Goal: Information Seeking & Learning: Learn about a topic

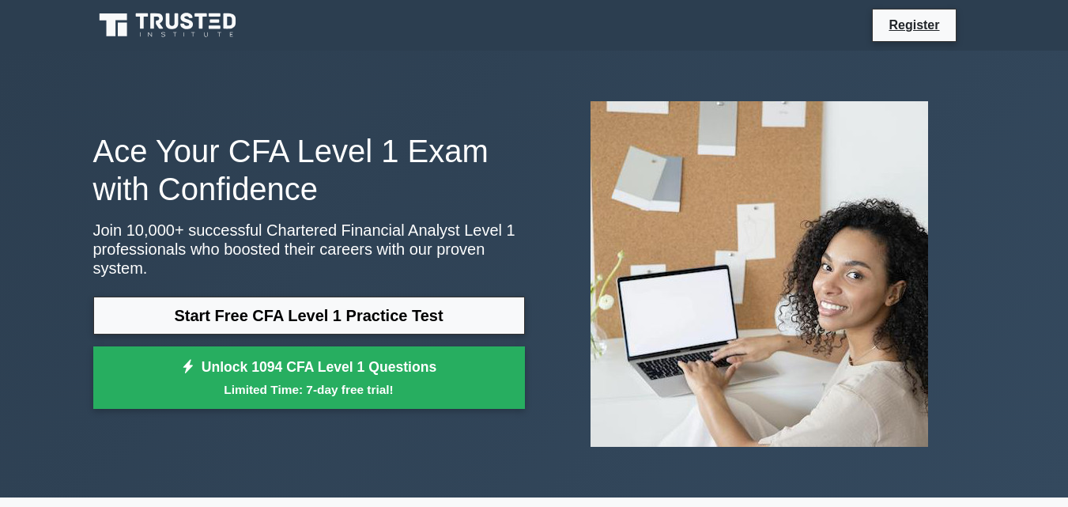
click at [338, 308] on link "Start Free CFA Level 1 Practice Test" at bounding box center [309, 315] width 432 height 38
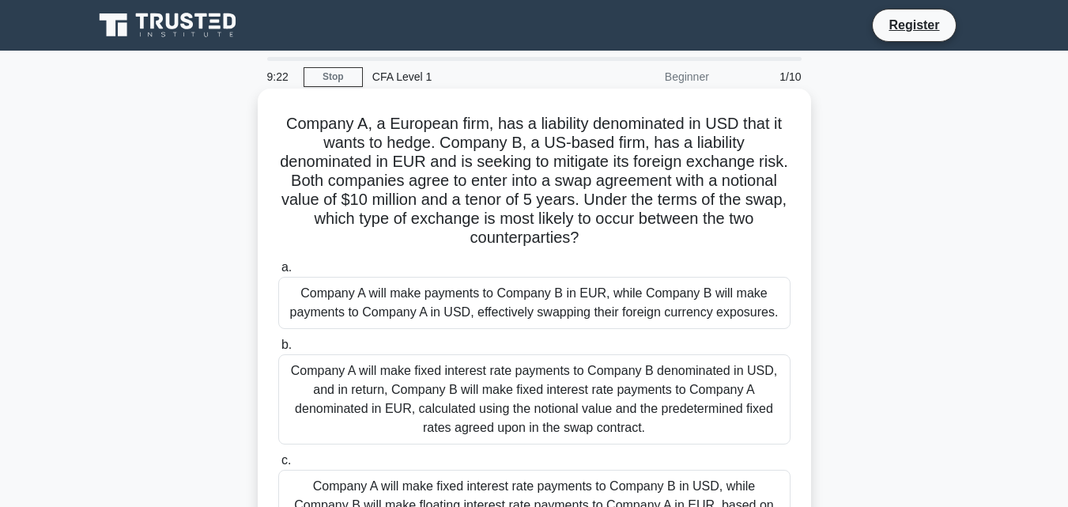
scroll to position [79, 0]
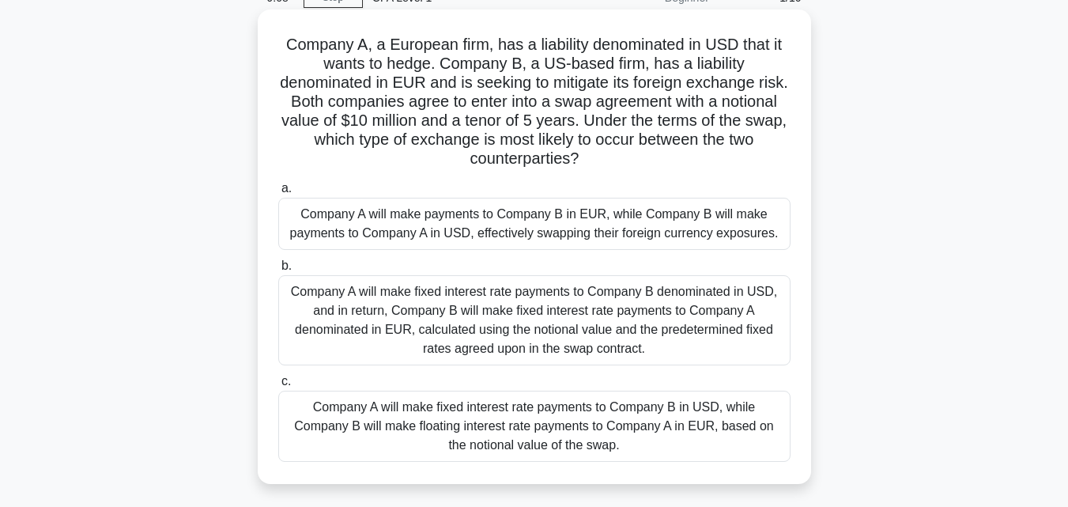
click at [347, 222] on div "Company A will make payments to Company B in EUR, while Company B will make pay…" at bounding box center [534, 224] width 512 height 52
click at [278, 194] on input "a. Company A will make payments to Company B in EUR, while Company B will make …" at bounding box center [278, 188] width 0 height 10
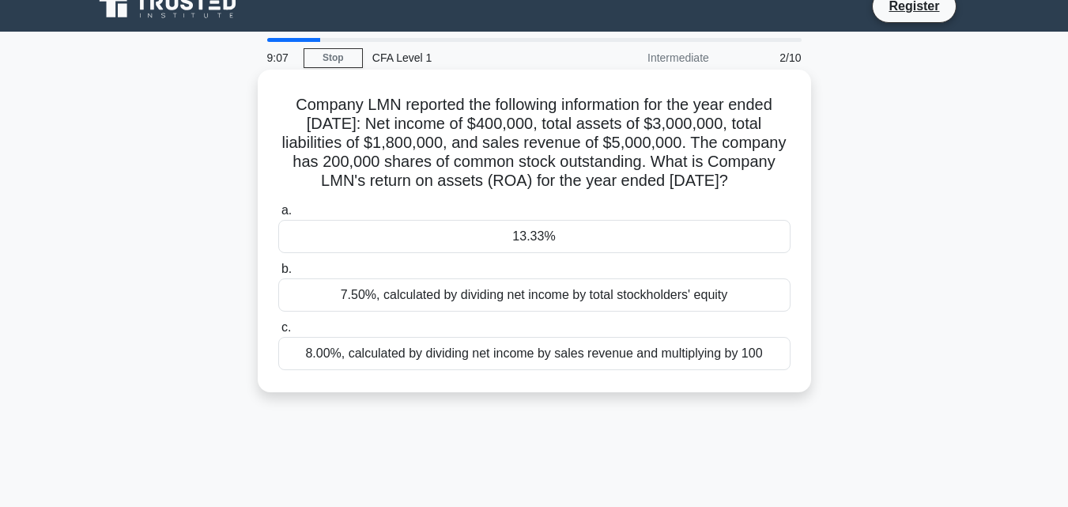
scroll to position [0, 0]
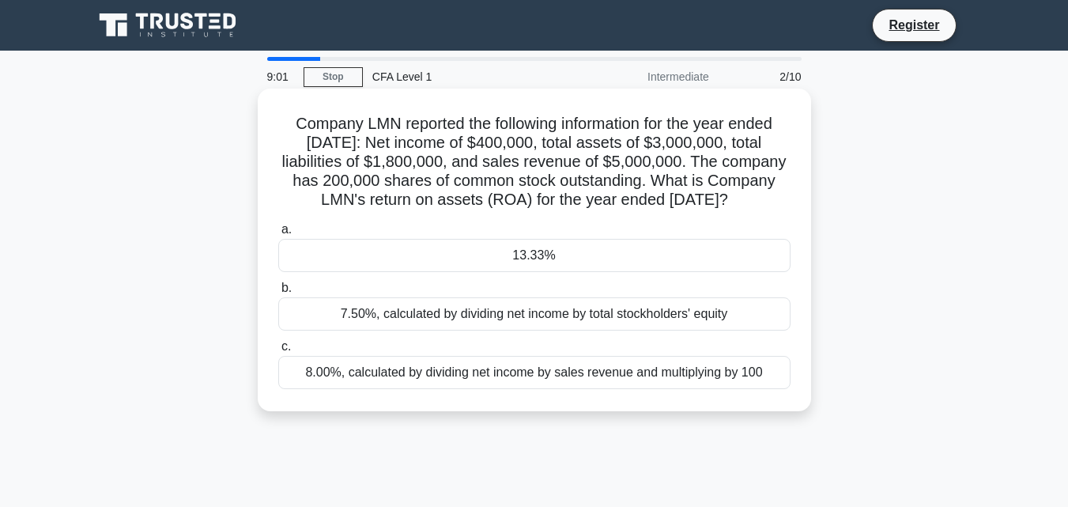
click at [417, 272] on div "13.33%" at bounding box center [534, 255] width 512 height 33
click at [278, 235] on input "a. 13.33%" at bounding box center [278, 229] width 0 height 10
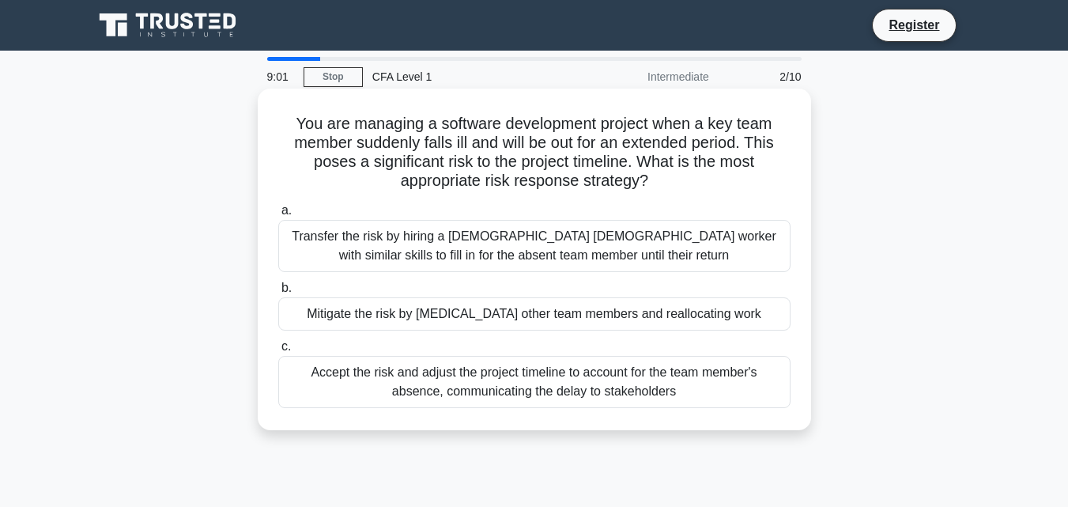
click at [437, 337] on div "a. Transfer the risk by hiring a temporary contract worker with similar skills …" at bounding box center [534, 304] width 531 height 213
click at [464, 270] on div "Transfer the risk by hiring a temporary contract worker with similar skills to …" at bounding box center [534, 246] width 512 height 52
click at [278, 216] on input "a. Transfer the risk by hiring a temporary contract worker with similar skills …" at bounding box center [278, 211] width 0 height 10
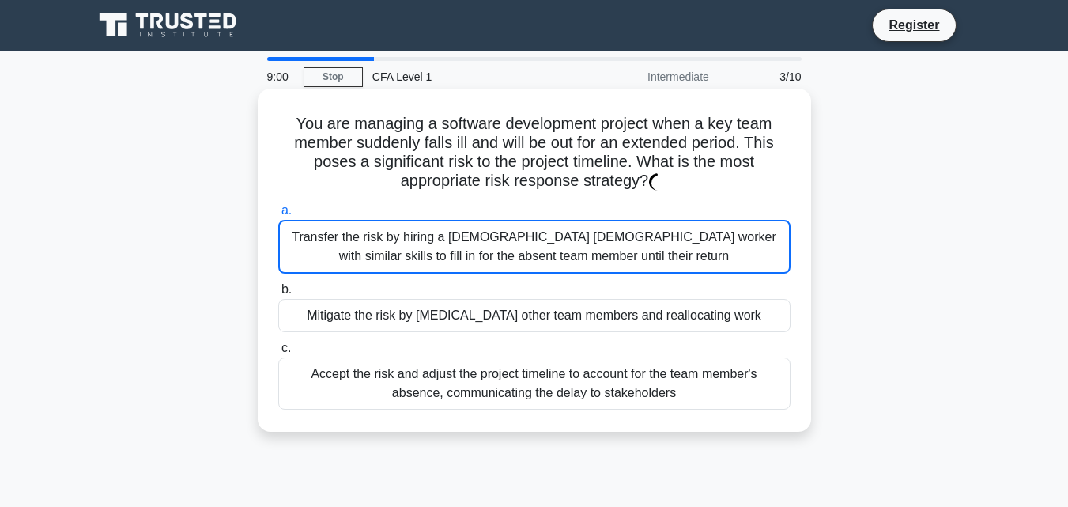
click at [472, 244] on div "Transfer the risk by hiring a temporary contract worker with similar skills to …" at bounding box center [534, 247] width 512 height 54
drag, startPoint x: 475, startPoint y: 380, endPoint x: 462, endPoint y: 321, distance: 60.6
click at [466, 369] on div "Accept the risk and adjust the project timeline to account for the team member'…" at bounding box center [534, 383] width 512 height 52
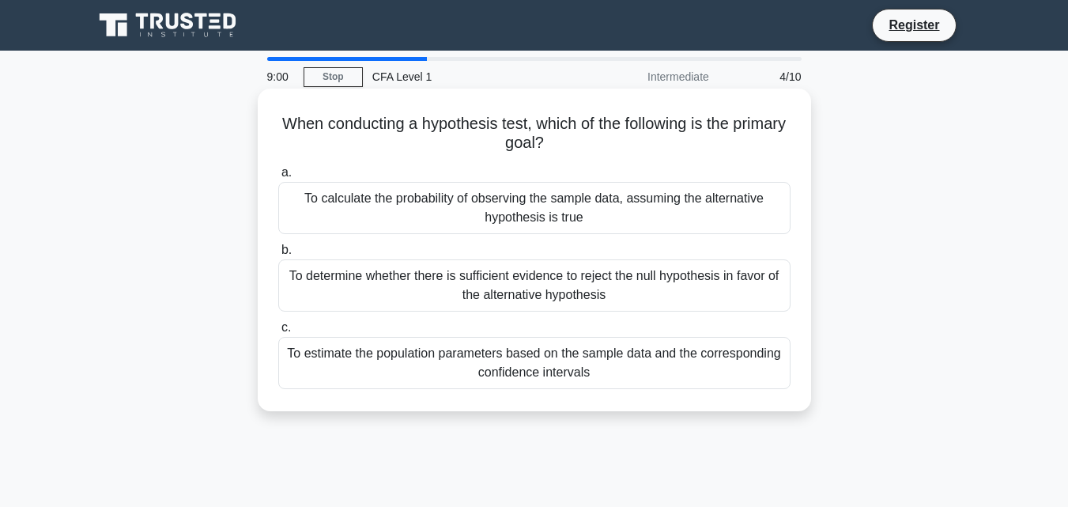
click at [442, 270] on div "To determine whether there is sufficient evidence to reject the null hypothesis…" at bounding box center [534, 285] width 512 height 52
click at [278, 255] on input "b. To determine whether there is sufficient evidence to reject the null hypothe…" at bounding box center [278, 250] width 0 height 10
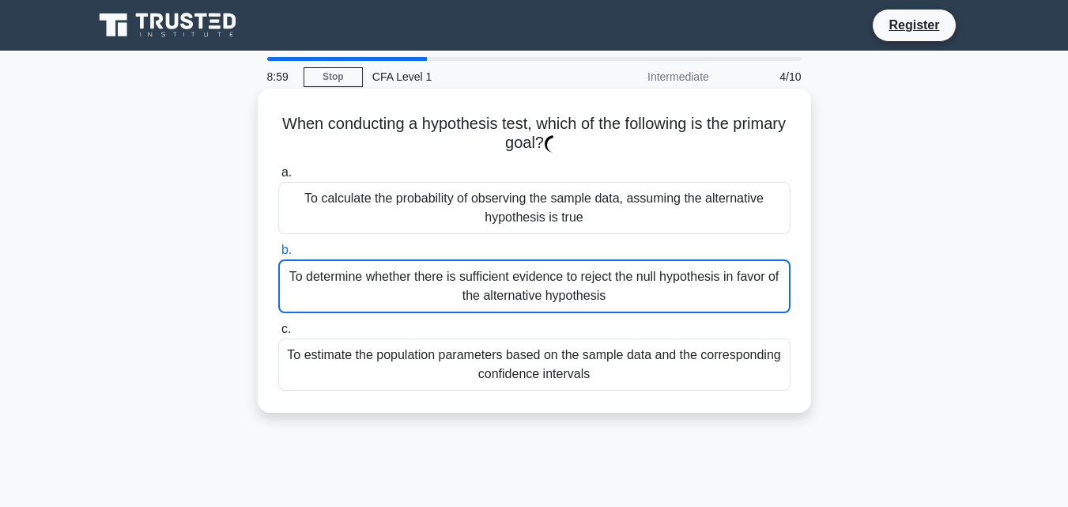
drag, startPoint x: 292, startPoint y: 305, endPoint x: 588, endPoint y: 413, distance: 315.3
click at [304, 311] on div "To determine whether there is sufficient evidence to reject the null hypothesis…" at bounding box center [534, 286] width 512 height 54
click at [278, 255] on input "b. To determine whether there is sufficient evidence to reject the null hypothe…" at bounding box center [278, 250] width 0 height 10
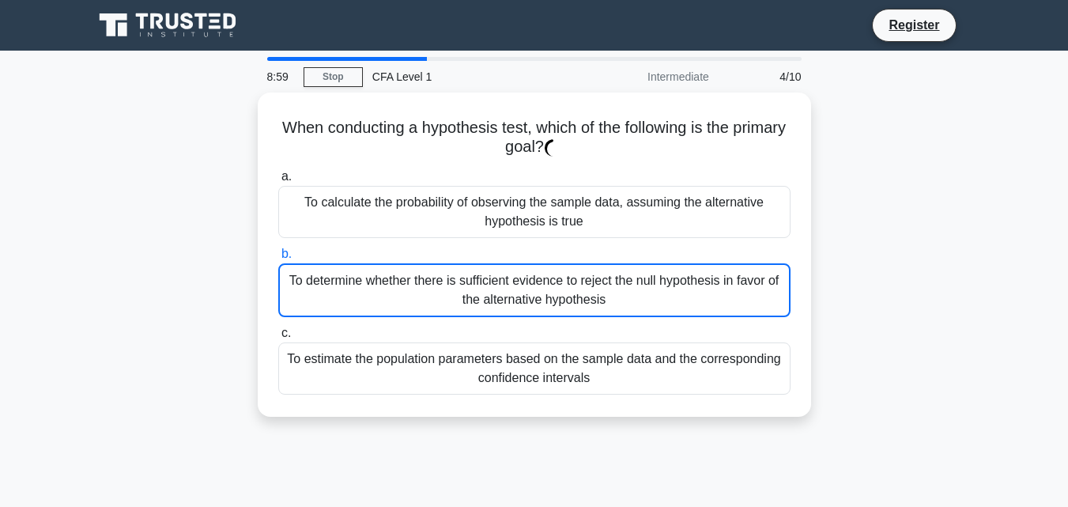
drag, startPoint x: 600, startPoint y: 422, endPoint x: 579, endPoint y: 384, distance: 43.1
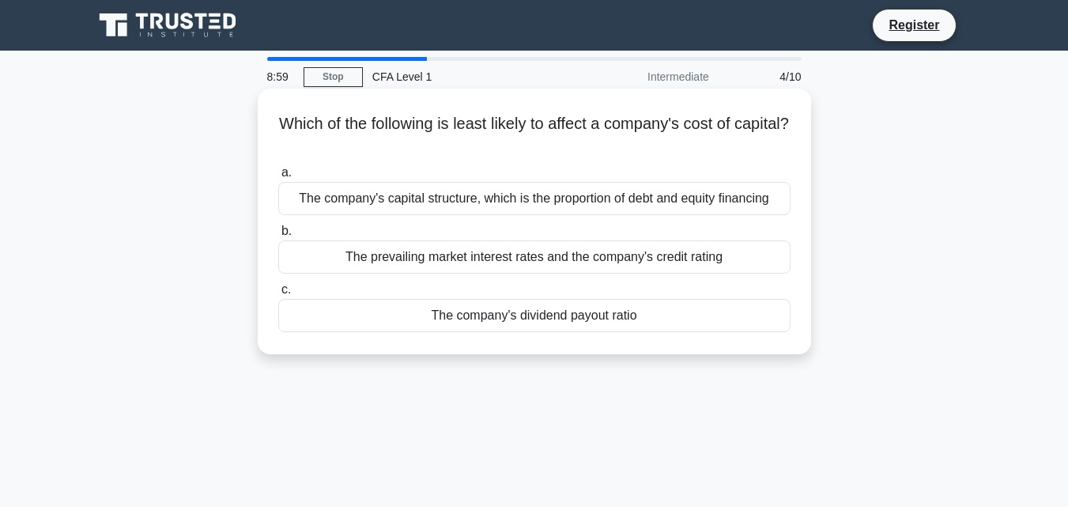
click at [576, 268] on div "The prevailing market interest rates and the company's credit rating" at bounding box center [534, 256] width 512 height 33
click at [278, 236] on input "b. The prevailing market interest rates and the company's credit rating" at bounding box center [278, 231] width 0 height 10
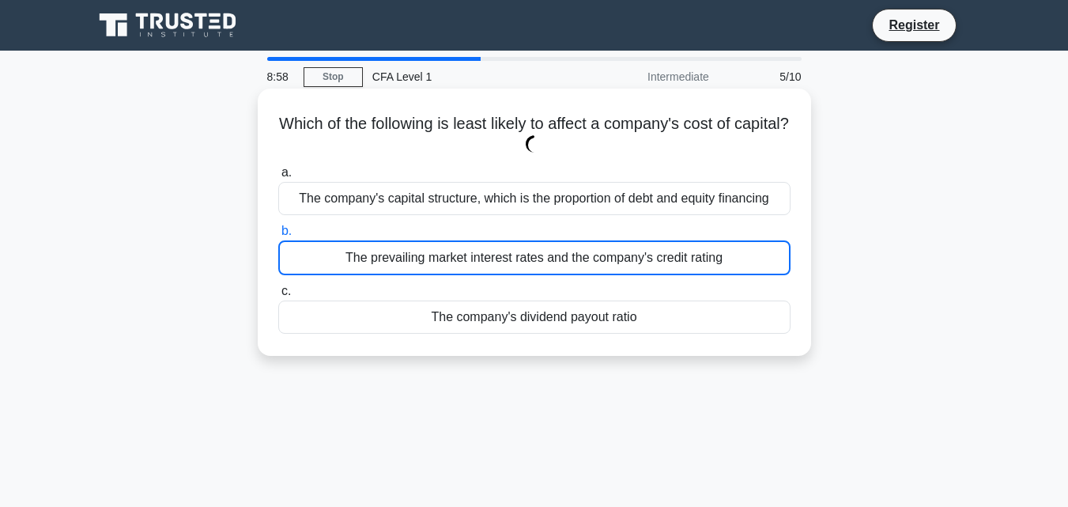
drag, startPoint x: 560, startPoint y: 190, endPoint x: 560, endPoint y: 336, distance: 145.4
click at [562, 206] on div "The company's capital structure, which is the proportion of debt and equity fin…" at bounding box center [534, 198] width 512 height 33
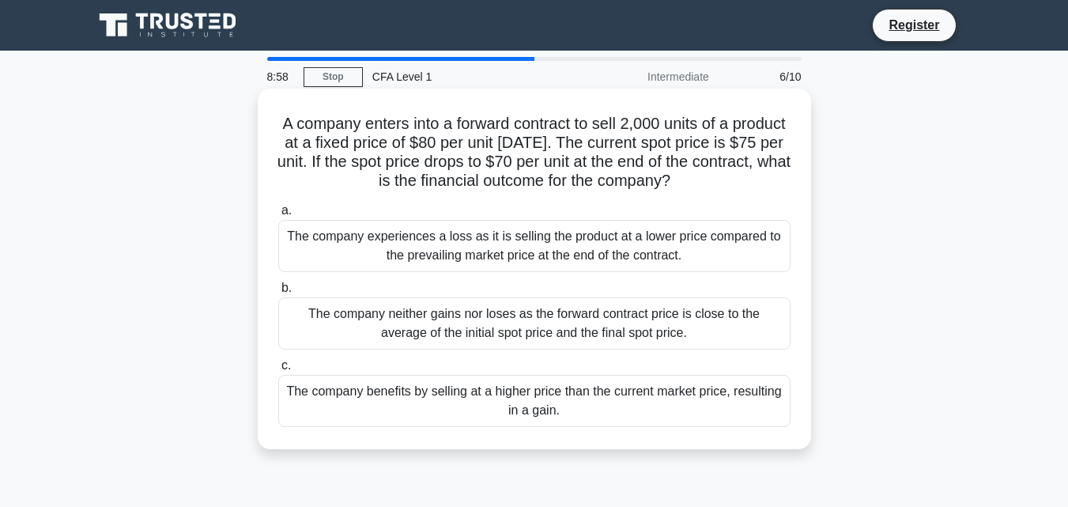
click at [548, 331] on div "The company neither gains nor loses as the forward contract price is close to t…" at bounding box center [534, 323] width 512 height 52
click at [520, 215] on label "a. The company experiences a loss as it is selling the product at a lower price…" at bounding box center [534, 236] width 512 height 71
click at [278, 215] on input "a. The company experiences a loss as it is selling the product at a lower price…" at bounding box center [278, 211] width 0 height 10
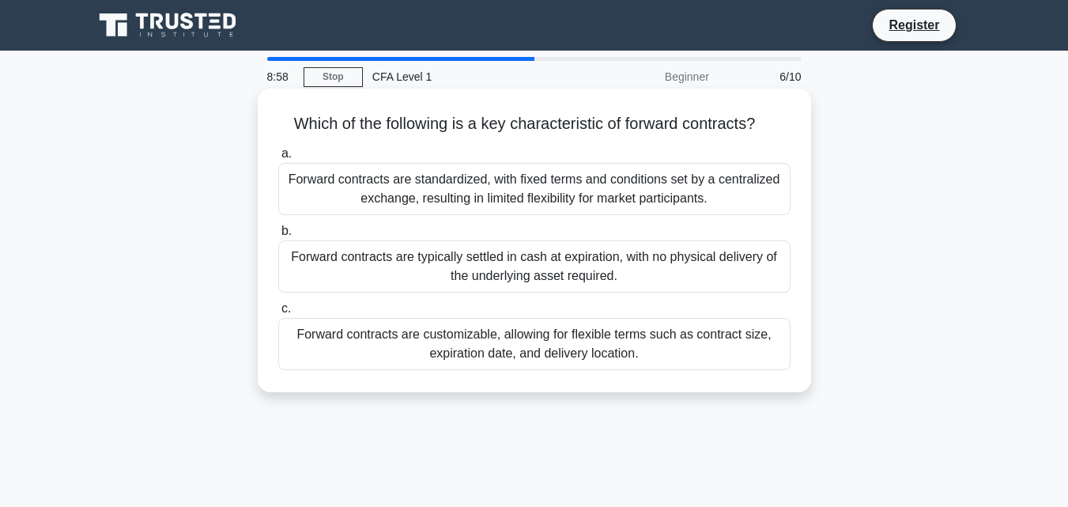
click at [549, 382] on div "Which of the following is a key characteristic of forward contracts? .spinner_0…" at bounding box center [534, 253] width 901 height 322
click at [356, 312] on label "c. Forward contracts are customizable, allowing for flexible terms such as cont…" at bounding box center [534, 334] width 512 height 71
click at [278, 312] on input "c. Forward contracts are customizable, allowing for flexible terms such as cont…" at bounding box center [278, 309] width 0 height 10
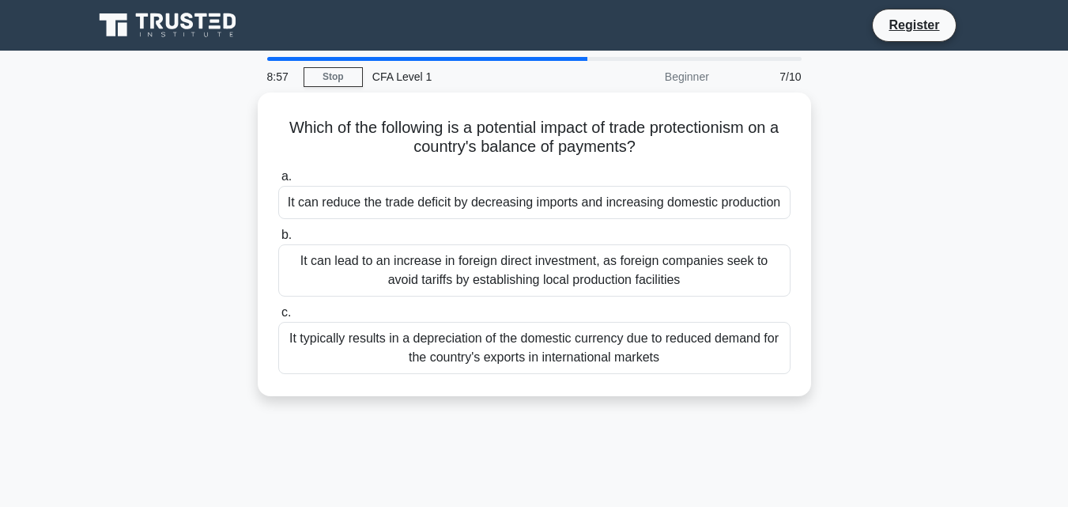
click at [560, 235] on label "b. It can lead to an increase in foreign direct investment, as foreign companie…" at bounding box center [534, 260] width 512 height 71
click at [278, 235] on input "b. It can lead to an increase in foreign direct investment, as foreign companie…" at bounding box center [278, 235] width 0 height 10
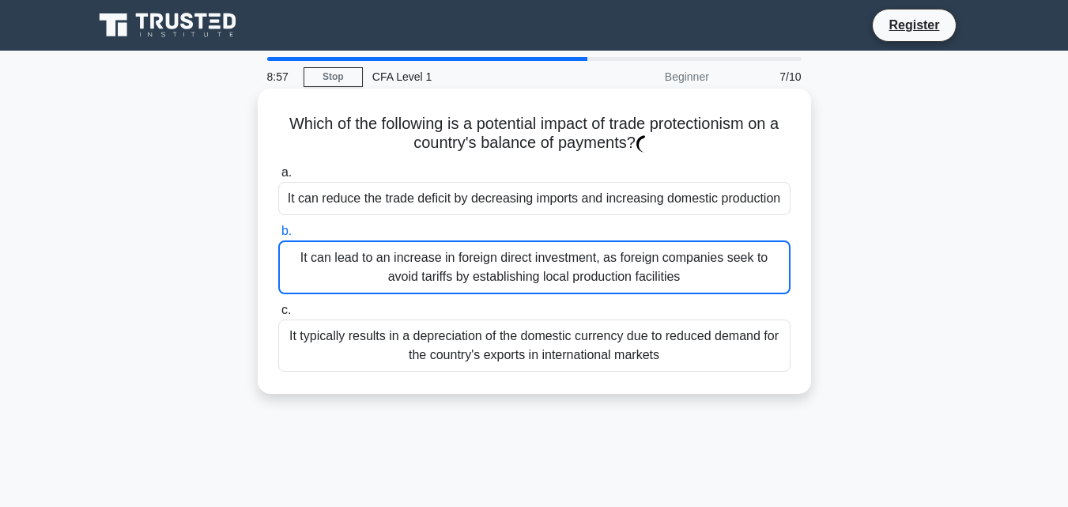
drag, startPoint x: 556, startPoint y: 198, endPoint x: 592, endPoint y: 334, distance: 140.7
click at [556, 199] on div "It can reduce the trade deficit by decreasing imports and increasing domestic p…" at bounding box center [534, 198] width 512 height 33
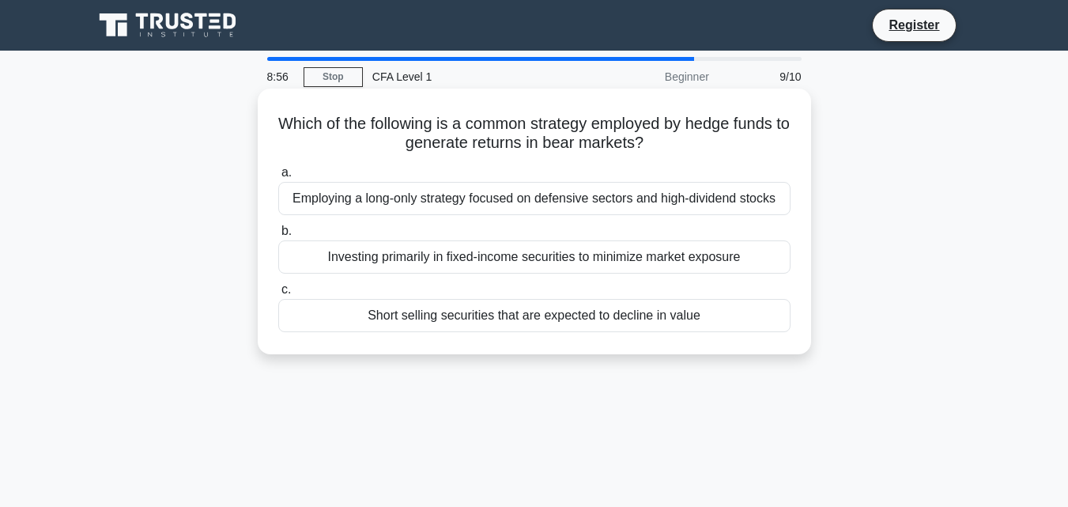
click at [488, 232] on label "b. Investing primarily in fixed-income securities to minimize market exposure" at bounding box center [534, 247] width 512 height 52
click at [278, 232] on input "b. Investing primarily in fixed-income securities to minimize market exposure" at bounding box center [278, 231] width 0 height 10
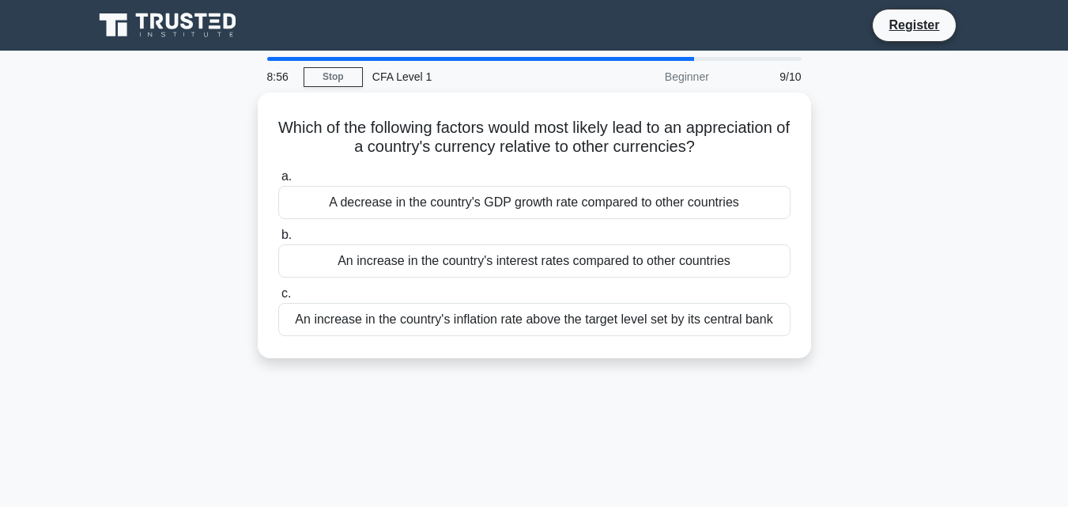
drag, startPoint x: 538, startPoint y: 186, endPoint x: 598, endPoint y: 368, distance: 191.2
click at [556, 220] on div "a. A decrease in the country's GDP growth rate compared to other countries b. A…" at bounding box center [534, 251] width 531 height 175
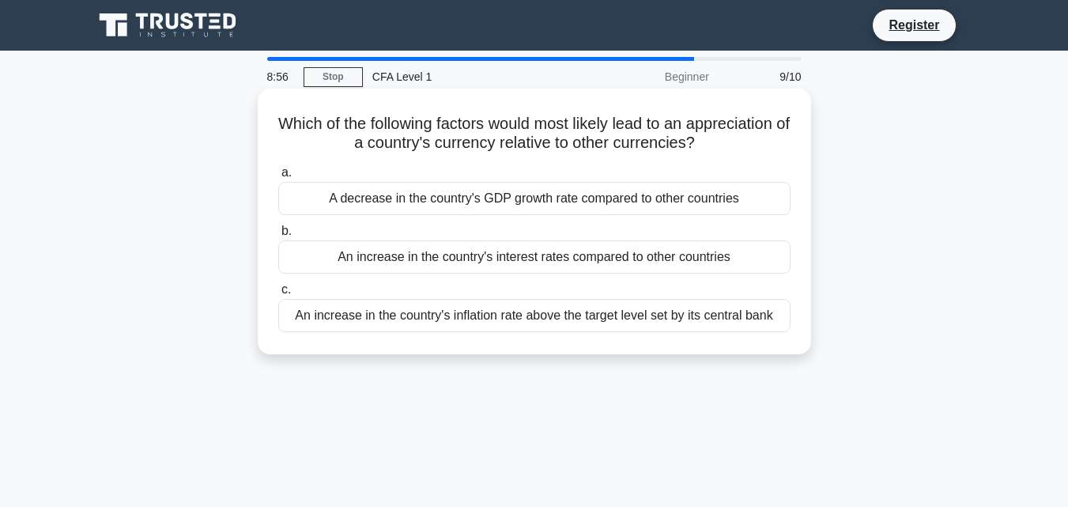
drag, startPoint x: 600, startPoint y: 379, endPoint x: 564, endPoint y: 297, distance: 89.9
click at [598, 379] on div "8:56 Stop CFA Level 1 Beginner 9/10 Which of the following factors would most l…" at bounding box center [534, 452] width 901 height 790
click at [543, 239] on label "b. An increase in the country's interest rates compared to other countries" at bounding box center [534, 247] width 512 height 52
click at [278, 236] on input "b. An increase in the country's interest rates compared to other countries" at bounding box center [278, 231] width 0 height 10
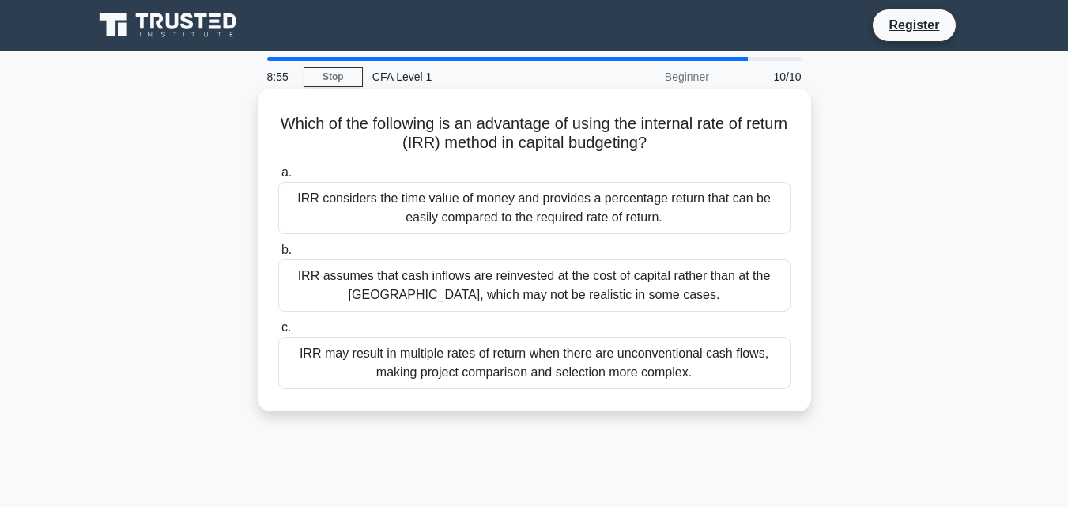
drag, startPoint x: 624, startPoint y: 197, endPoint x: 638, endPoint y: 231, distance: 36.5
click at [635, 221] on div "IRR considers the time value of money and provides a percentage return that can…" at bounding box center [534, 208] width 512 height 52
drag, startPoint x: 644, startPoint y: 353, endPoint x: 639, endPoint y: 360, distance: 9.6
click at [639, 360] on div "IRR may result in multiple rates of return when there are unconventional cash f…" at bounding box center [534, 363] width 512 height 52
drag, startPoint x: 537, startPoint y: 372, endPoint x: 527, endPoint y: 364, distance: 12.3
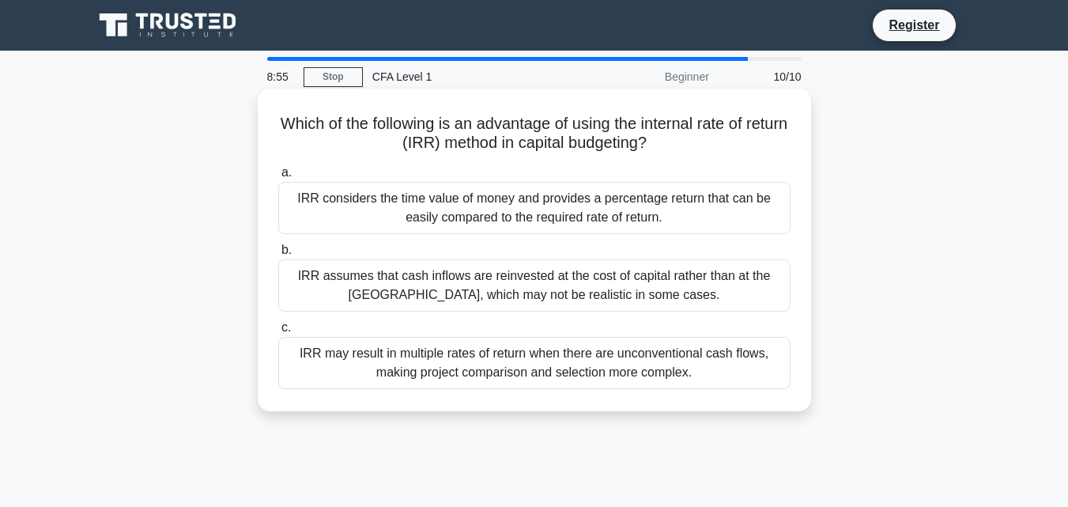
click at [531, 370] on div "IRR may result in multiple rates of return when there are unconventional cash f…" at bounding box center [534, 363] width 512 height 52
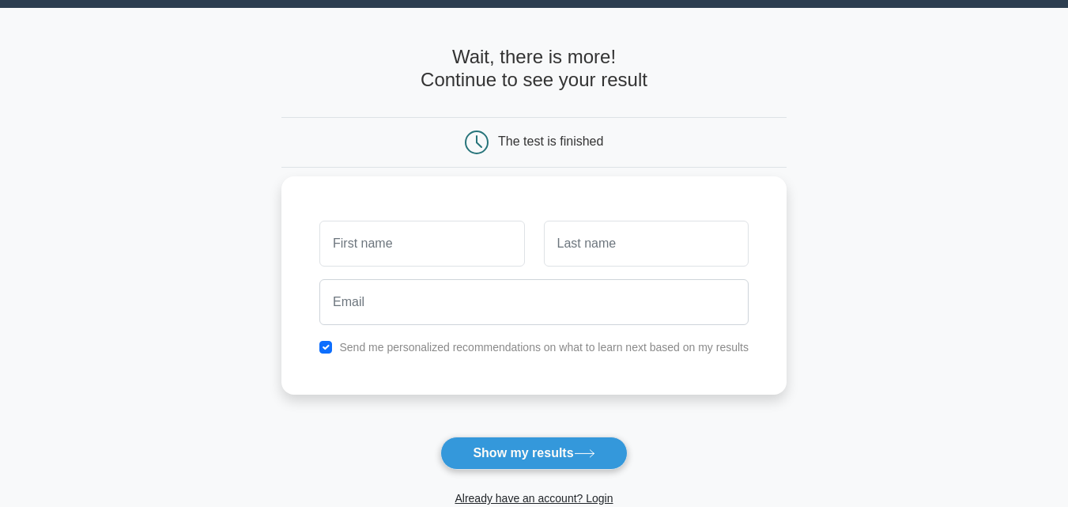
scroll to position [79, 0]
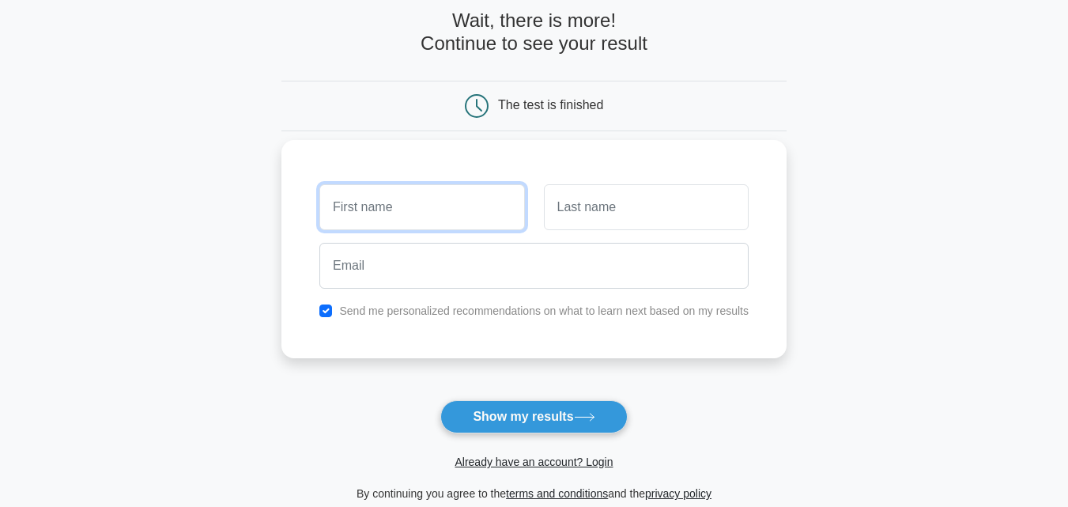
click at [423, 221] on input "text" at bounding box center [421, 207] width 205 height 46
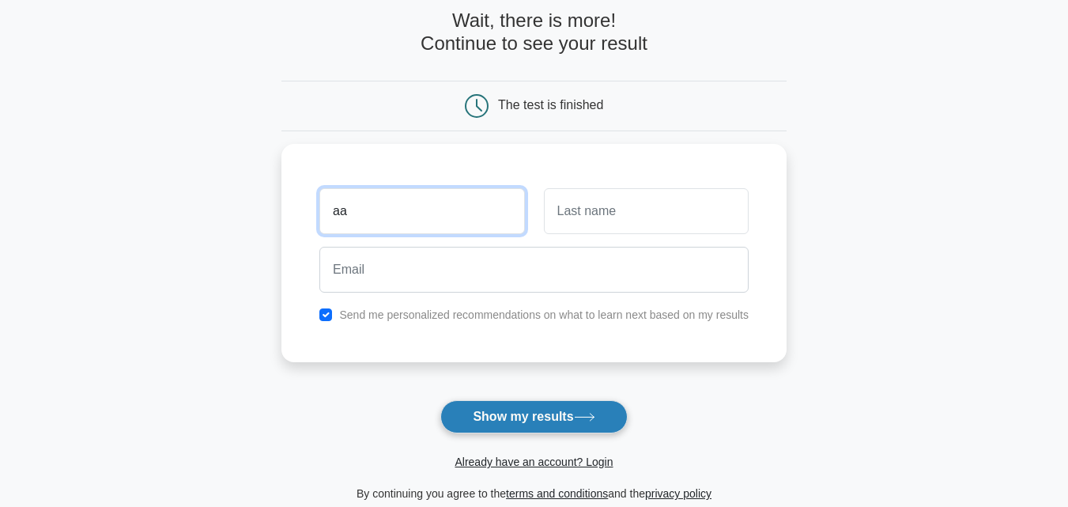
type input "aa"
click at [560, 417] on button "Show my results" at bounding box center [533, 416] width 187 height 33
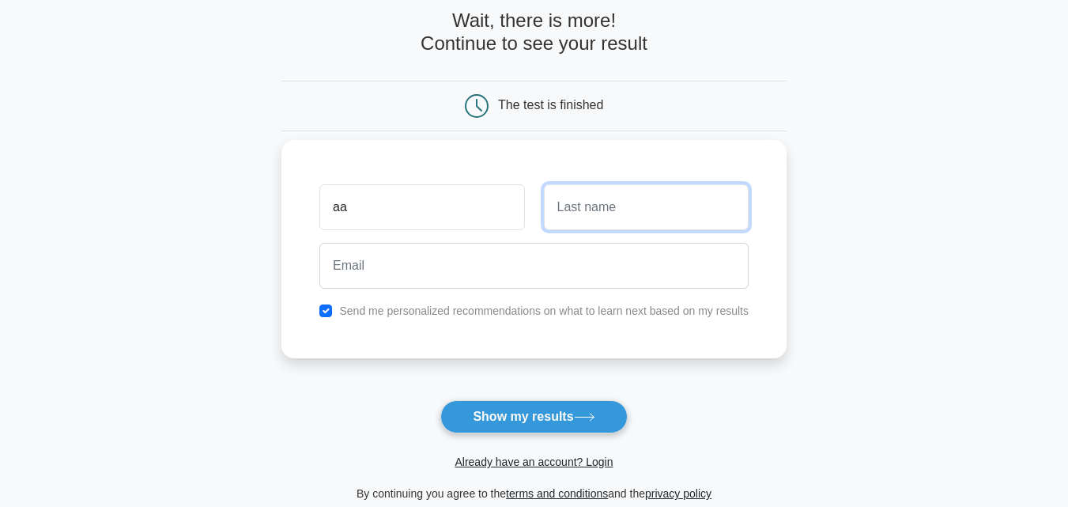
click at [678, 195] on input "text" at bounding box center [646, 207] width 205 height 46
type input "gkj"
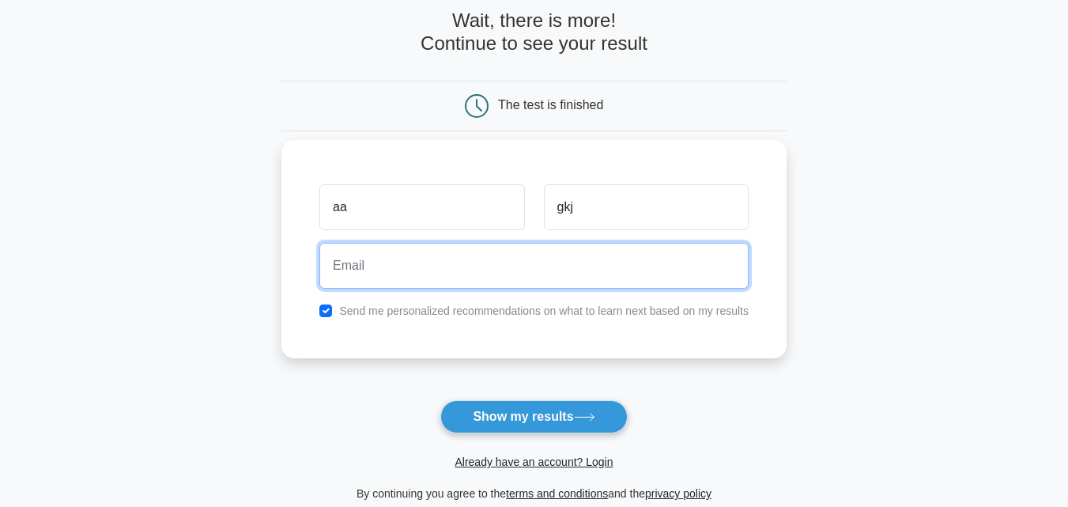
click at [552, 254] on input "email" at bounding box center [533, 266] width 429 height 46
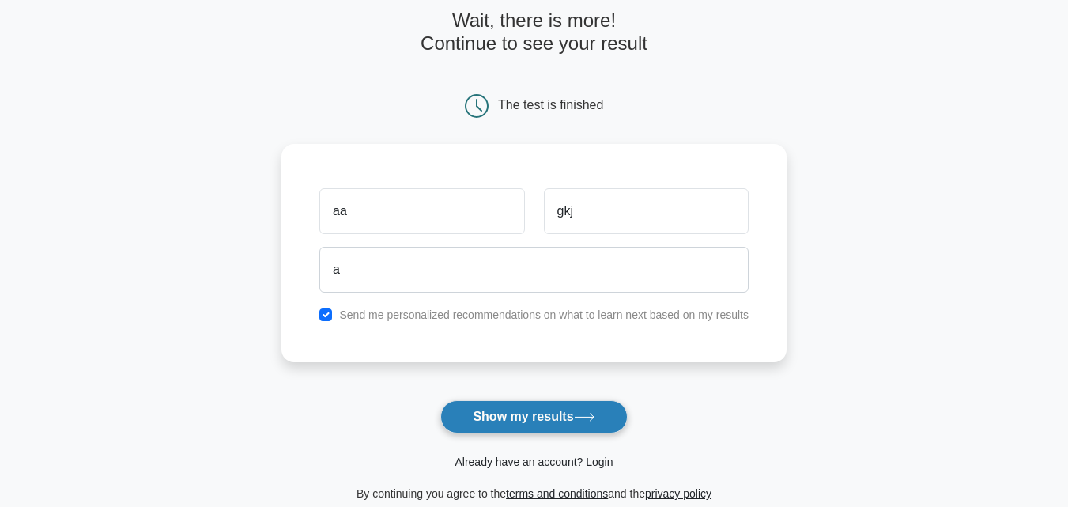
click at [571, 429] on button "Show my results" at bounding box center [533, 416] width 187 height 33
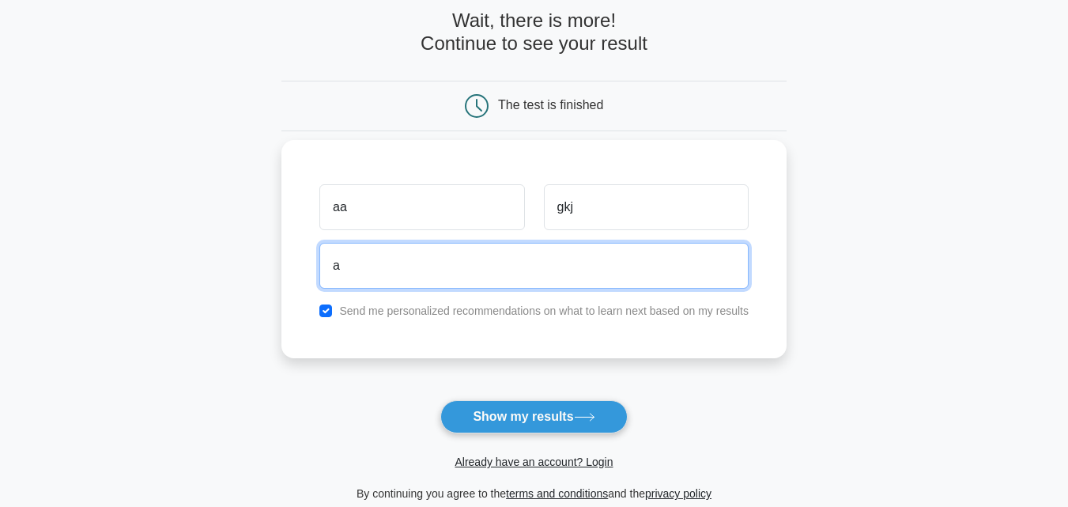
click at [484, 281] on input "a" at bounding box center [533, 266] width 429 height 46
type input "a"
click at [439, 266] on input "aakashshare188@Gmail.com" at bounding box center [533, 266] width 429 height 46
type input "aakashshare188@gmail.com"
click at [440, 400] on button "Show my results" at bounding box center [533, 416] width 187 height 33
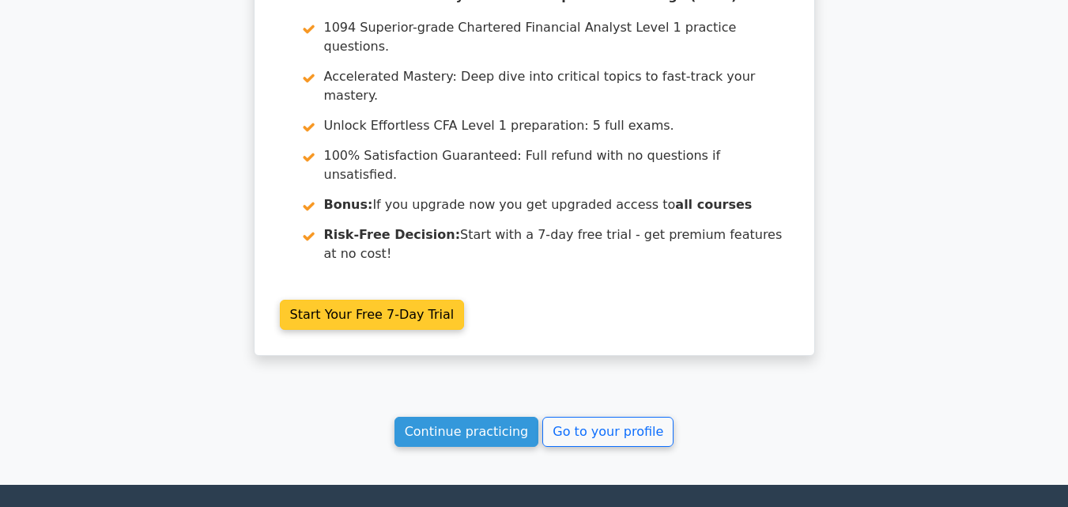
scroll to position [2840, 0]
